Goal: Register for event/course

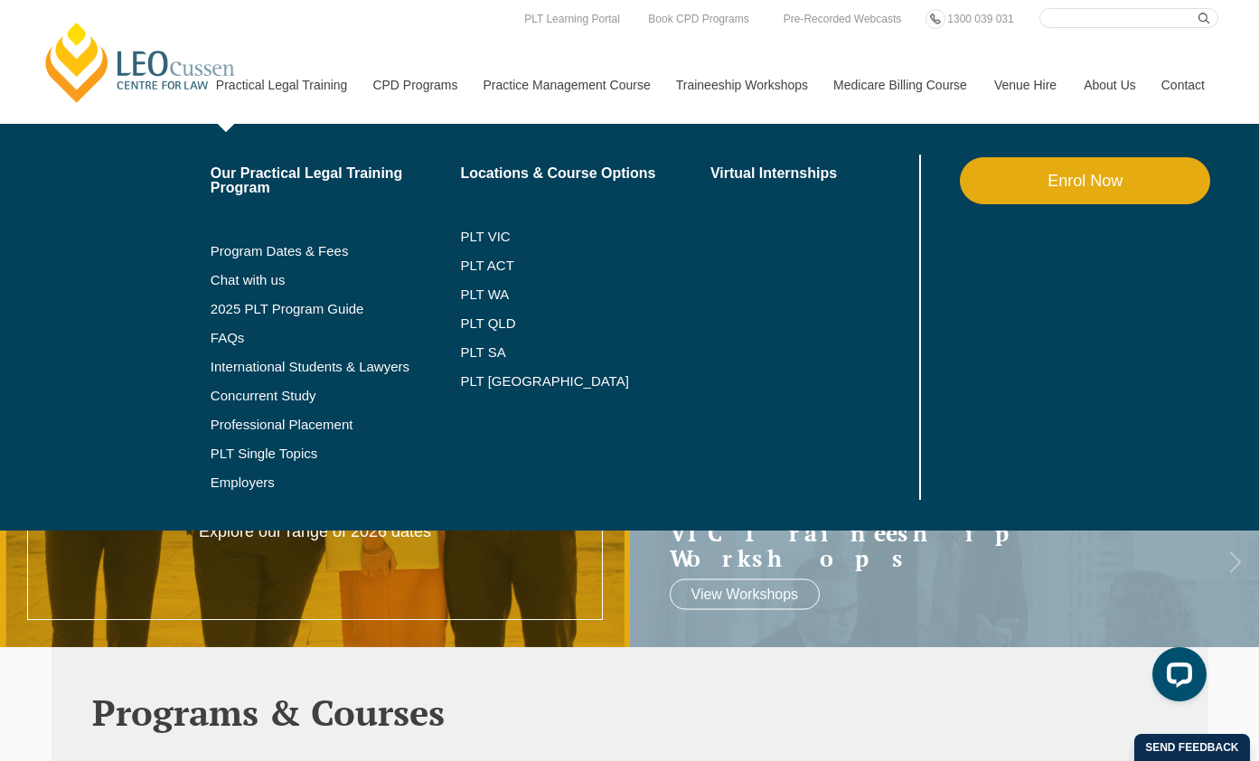
click at [1047, 188] on link "Enrol Now" at bounding box center [1085, 180] width 250 height 47
